Goal: Task Accomplishment & Management: Use online tool/utility

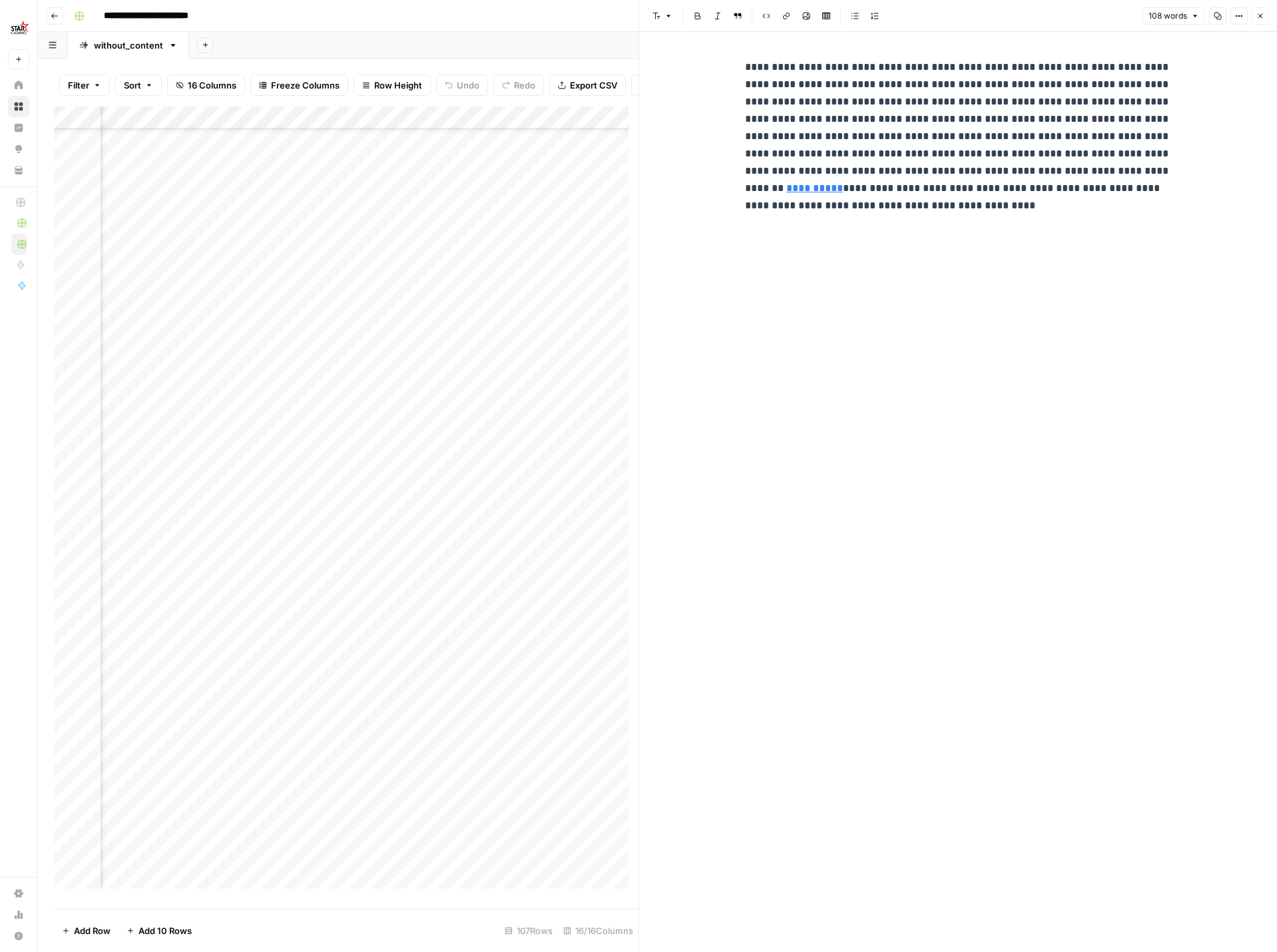
scroll to position [933, 317]
click at [586, 440] on div "Add Column" at bounding box center [346, 502] width 585 height 792
click at [584, 462] on div "Add Column" at bounding box center [346, 502] width 585 height 792
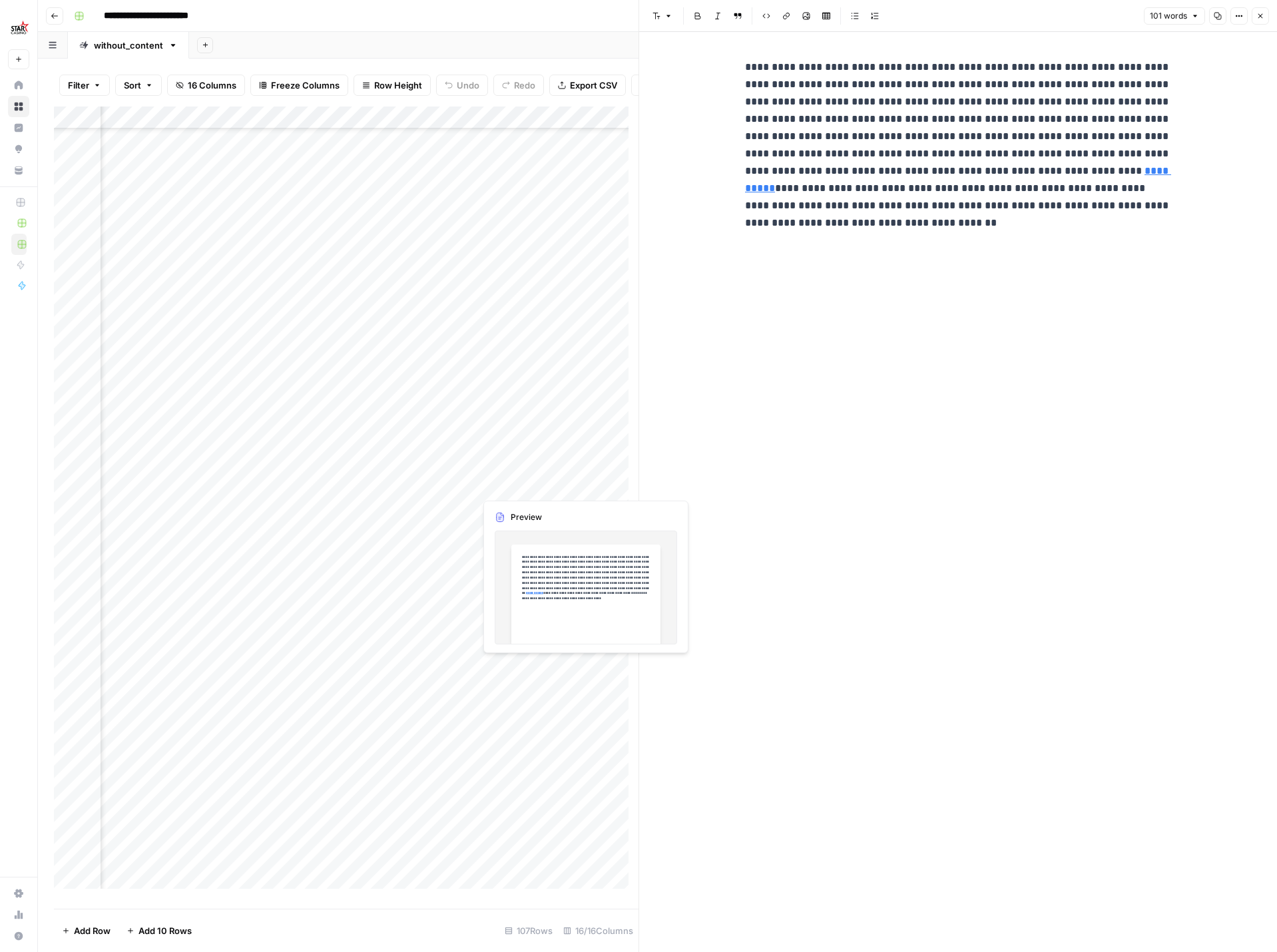
click at [585, 487] on div "Add Column" at bounding box center [346, 502] width 585 height 792
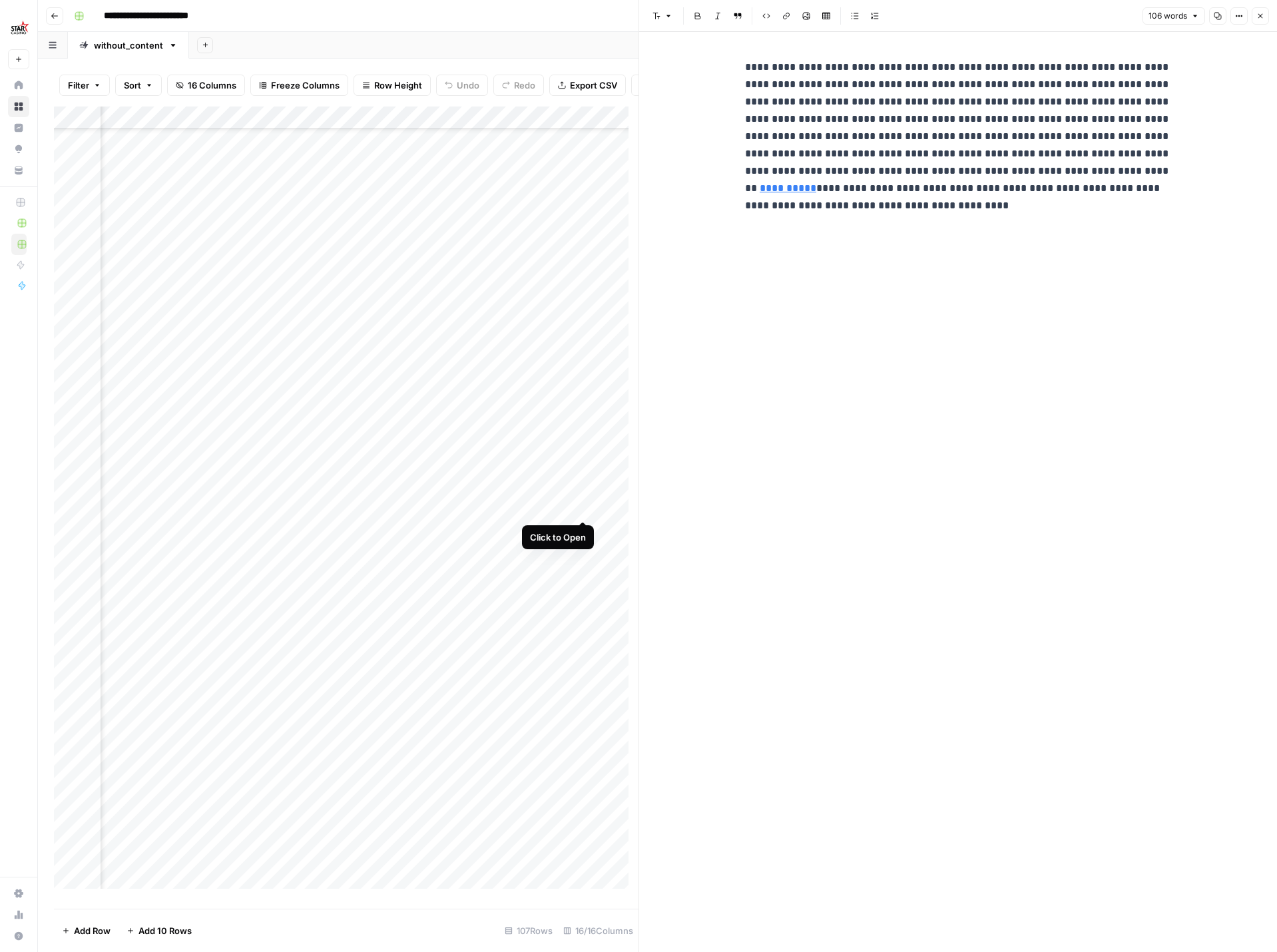
click at [582, 505] on div "Add Column" at bounding box center [346, 502] width 585 height 792
click at [582, 531] on div "Add Column" at bounding box center [346, 502] width 585 height 792
click at [581, 553] on div "Add Column" at bounding box center [346, 502] width 585 height 792
